Goal: Register for event/course

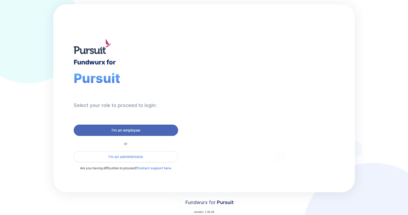
click at [135, 129] on span "I'm an employee" at bounding box center [126, 130] width 29 height 5
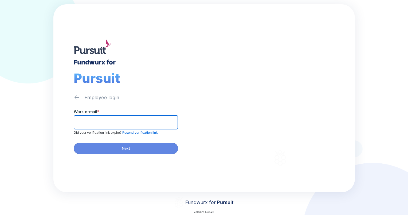
click at [118, 124] on input "text" at bounding box center [126, 122] width 100 height 8
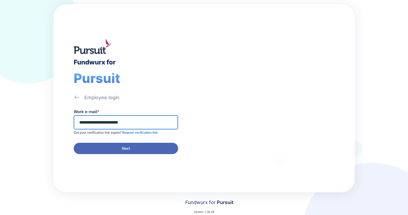
type input "**********"
click at [129, 146] on span "Next" at bounding box center [126, 148] width 8 height 5
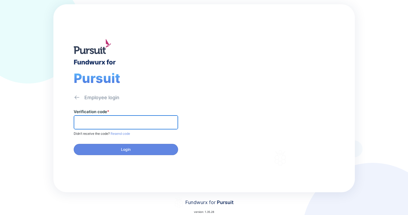
click at [85, 118] on input "text" at bounding box center [126, 122] width 100 height 8
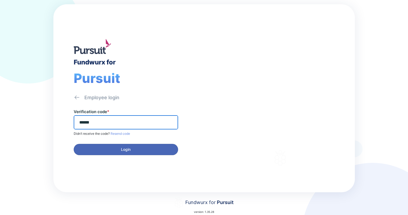
type input "******"
click at [133, 148] on span "Login" at bounding box center [126, 149] width 98 height 5
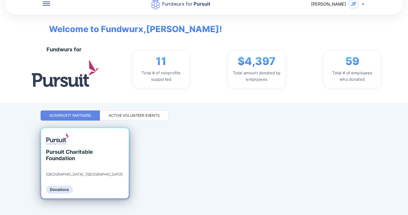
scroll to position [17, 0]
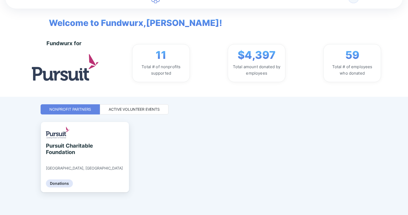
click at [139, 109] on div "Active Volunteer Events" at bounding box center [134, 109] width 51 height 5
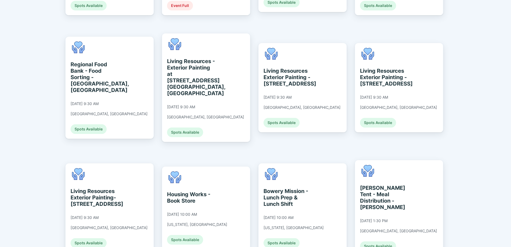
scroll to position [345, 0]
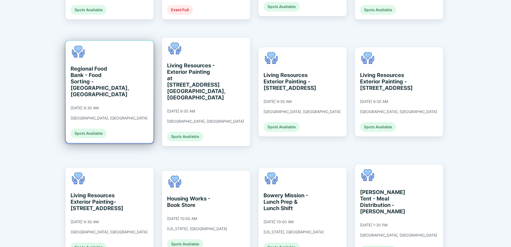
click at [97, 68] on div "Regional Food Bank - Food Sorting - Albany, NY" at bounding box center [95, 81] width 49 height 32
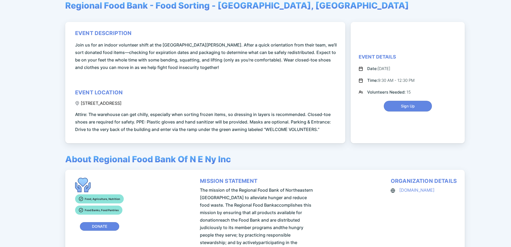
scroll to position [27, 0]
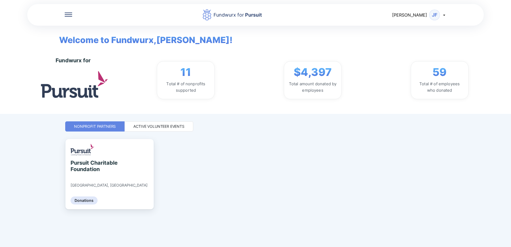
click at [173, 126] on div "Active Volunteer Events" at bounding box center [158, 126] width 51 height 5
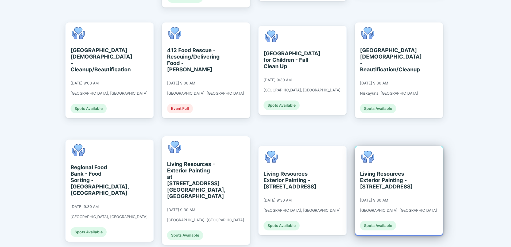
scroll to position [238, 0]
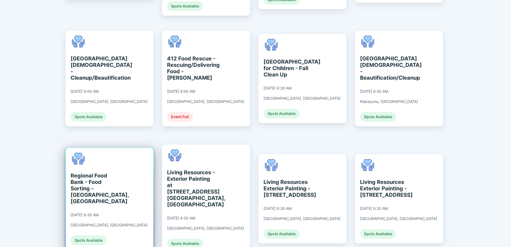
click at [96, 215] on div "Spots Available" at bounding box center [89, 241] width 36 height 10
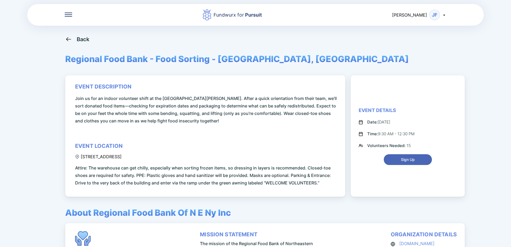
click at [408, 156] on button "Sign Up" at bounding box center [408, 159] width 48 height 11
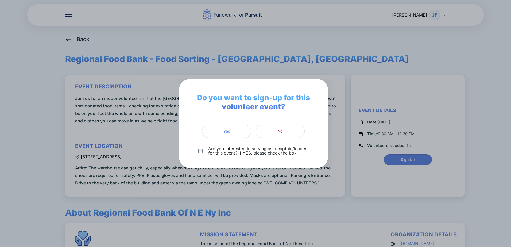
click at [235, 130] on span "Yes" at bounding box center [227, 131] width 42 height 5
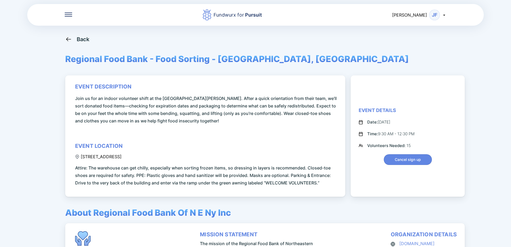
click at [84, 41] on div "Back" at bounding box center [83, 39] width 13 height 6
